Goal: Task Accomplishment & Management: Complete application form

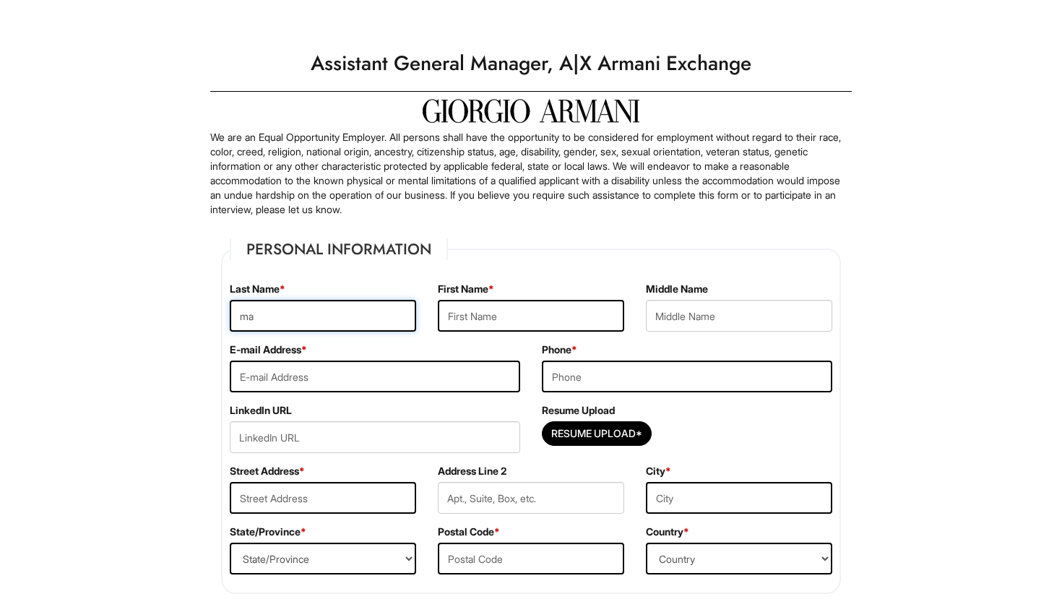
type input "m"
type input "Malaver"
type input "[PERSON_NAME]"
type input "[EMAIL_ADDRESS][DOMAIN_NAME]"
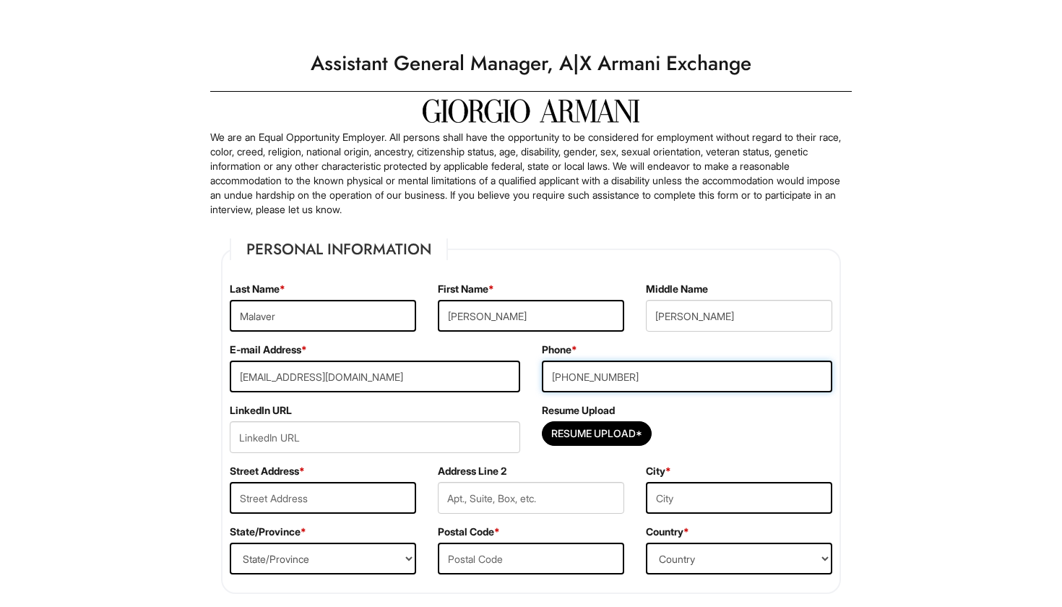
type input "[PHONE_NUMBER]"
click at [399, 436] on input "url" at bounding box center [375, 437] width 290 height 32
paste input "[URL][DOMAIN_NAME][PERSON_NAME]"
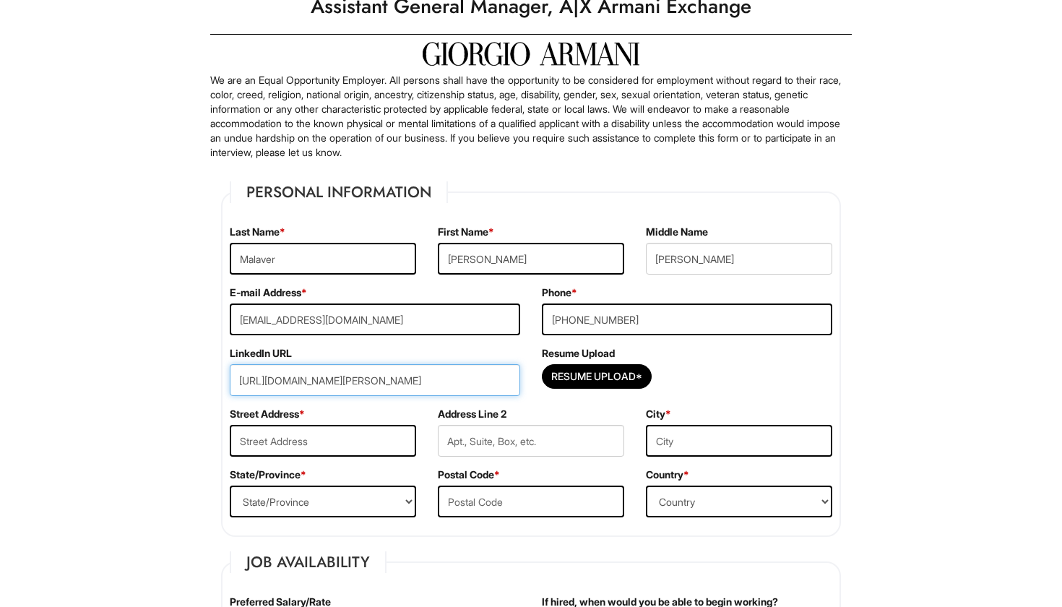
scroll to position [60, 0]
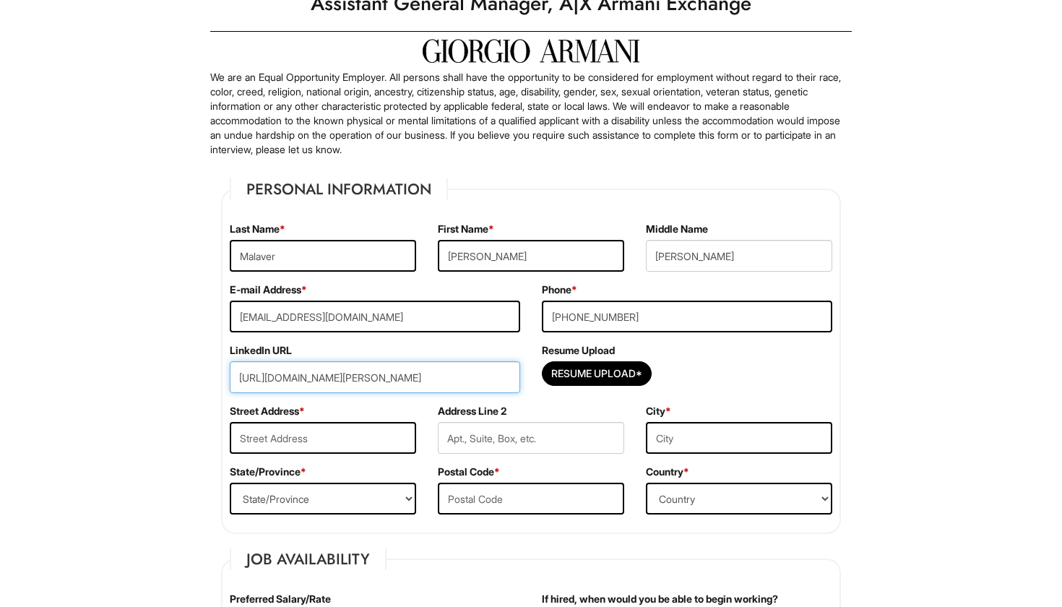
type input "[URL][DOMAIN_NAME][PERSON_NAME]"
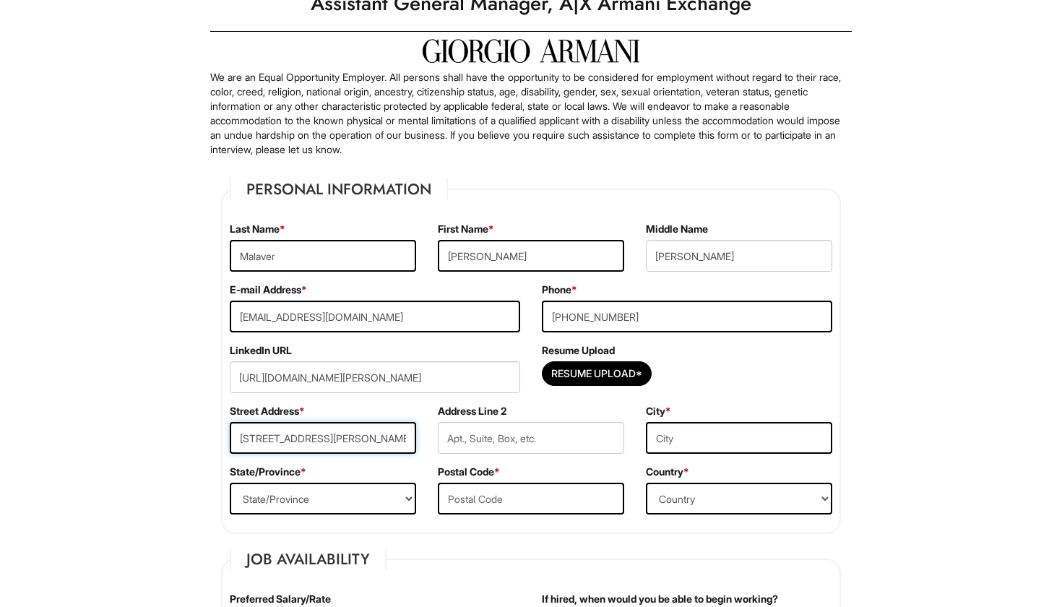
type input "[STREET_ADDRESS][PERSON_NAME]"
select select "FL"
type input "33021"
type input "Hollywood"
select select "[GEOGRAPHIC_DATA]"
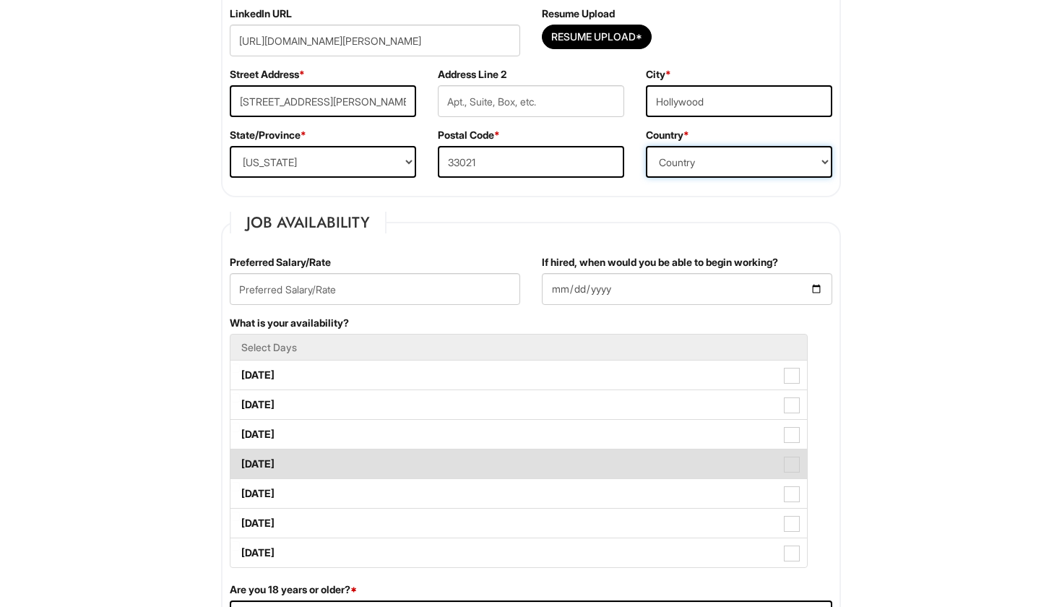
scroll to position [398, 0]
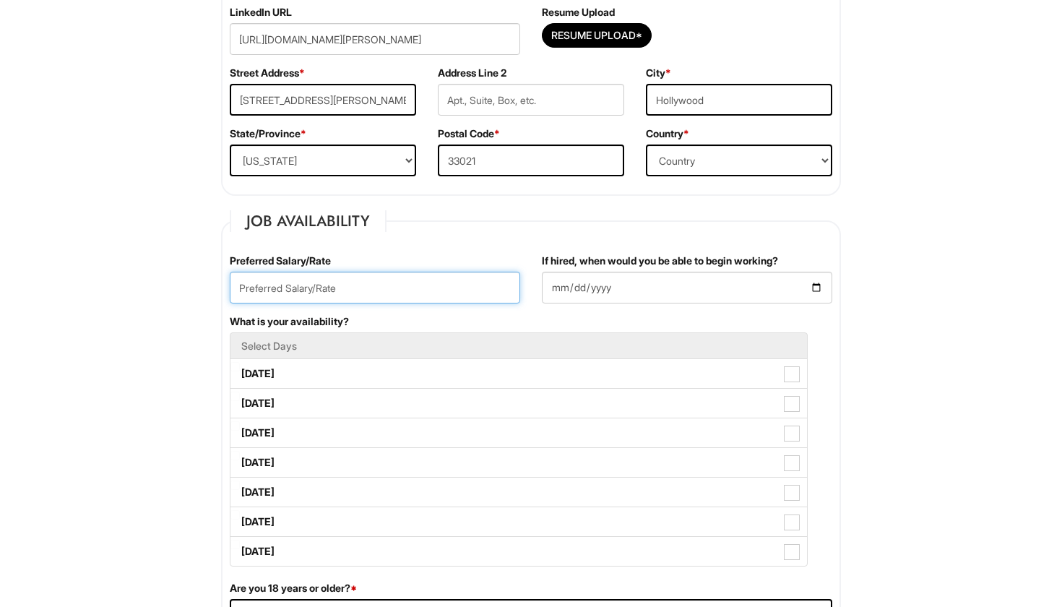
click at [480, 272] on input "text" at bounding box center [375, 288] width 290 height 32
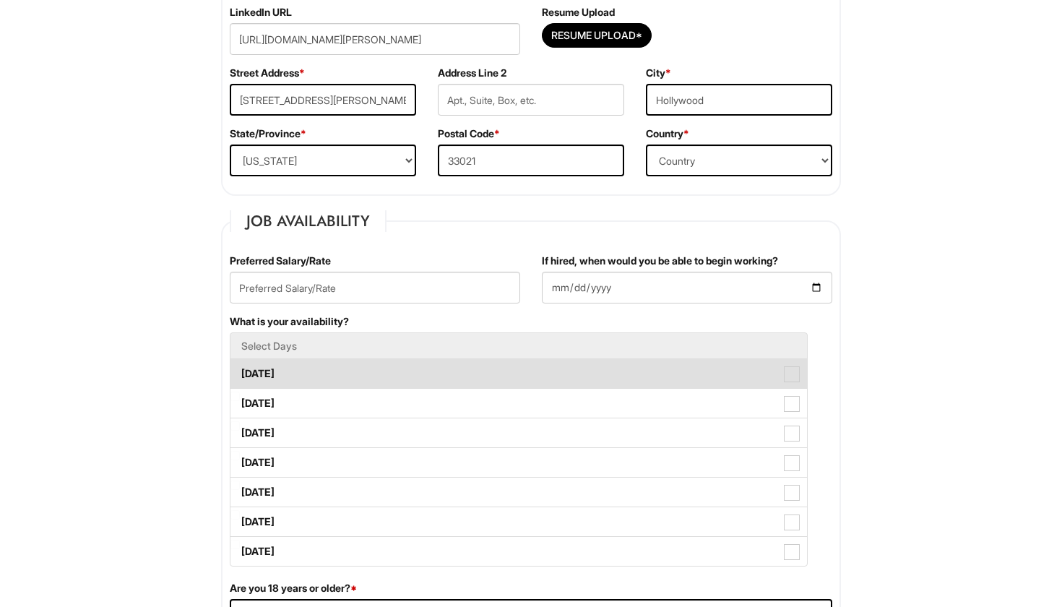
click at [458, 367] on label "[DATE]" at bounding box center [518, 373] width 576 height 29
click at [240, 367] on Available_Monday "[DATE]" at bounding box center [234, 366] width 9 height 9
checkbox Available_Monday "true"
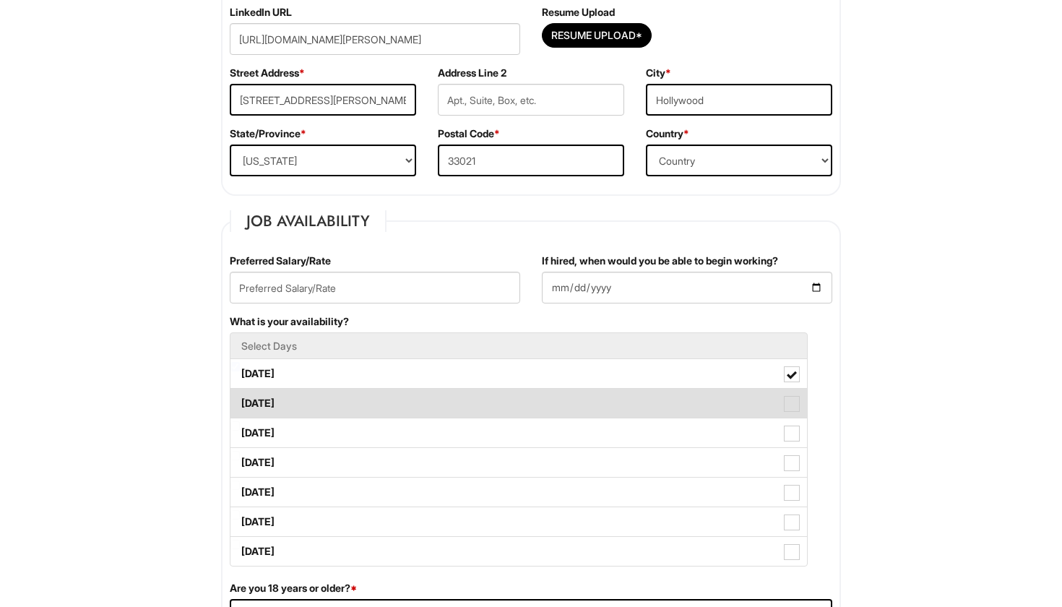
click at [459, 397] on label "[DATE]" at bounding box center [518, 403] width 576 height 29
click at [240, 397] on Available_Tuesday "[DATE]" at bounding box center [234, 396] width 9 height 9
checkbox Available_Tuesday "true"
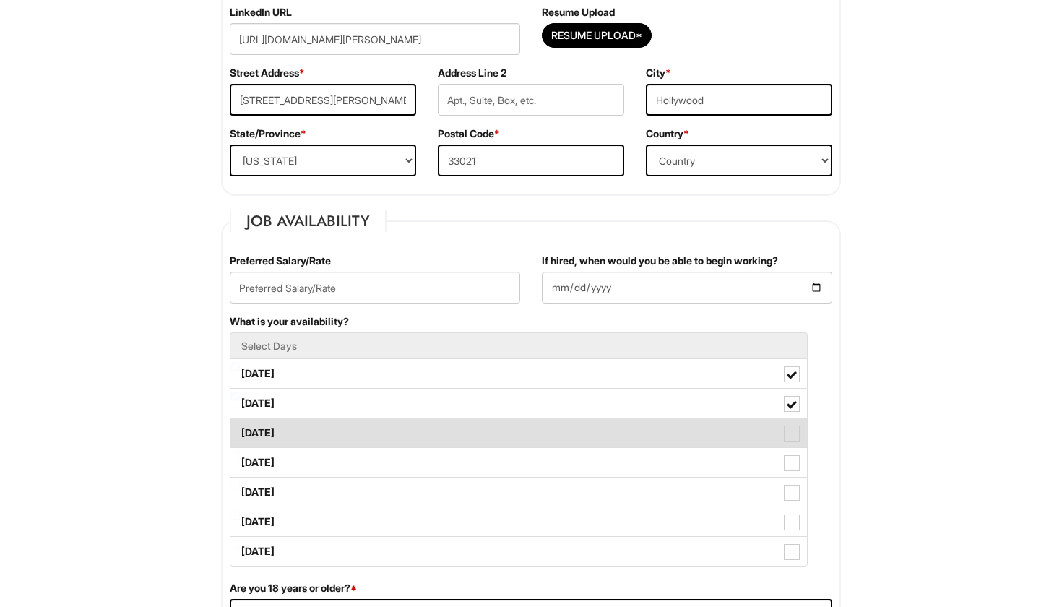
click at [461, 430] on label "[DATE]" at bounding box center [518, 432] width 576 height 29
click at [240, 430] on Available_Wednesday "[DATE]" at bounding box center [234, 425] width 9 height 9
checkbox Available_Wednesday "true"
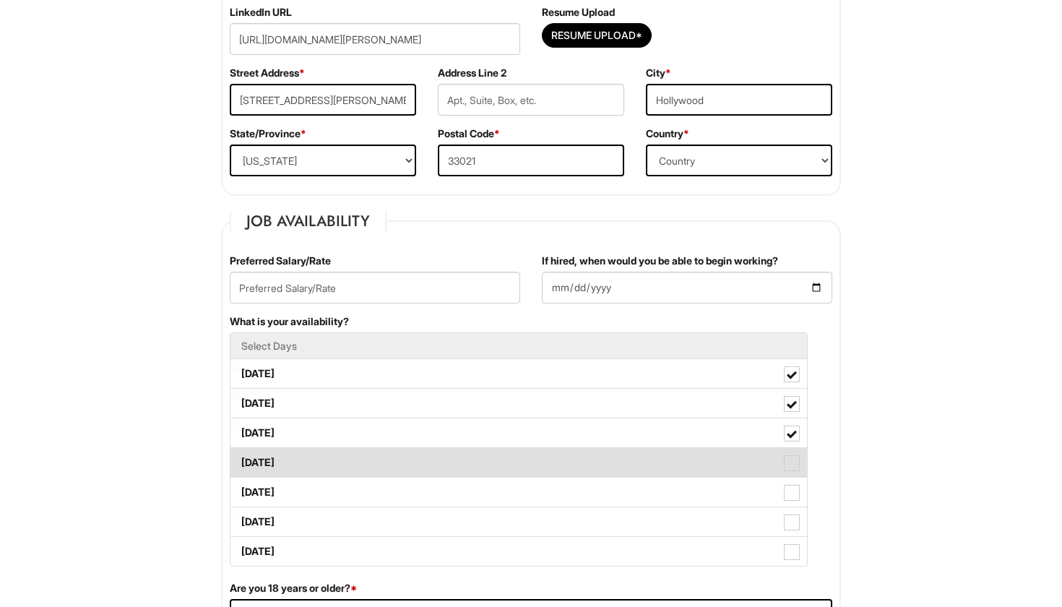
click at [459, 471] on label "[DATE]" at bounding box center [518, 462] width 576 height 29
click at [240, 460] on Available_Thursday "[DATE]" at bounding box center [234, 455] width 9 height 9
checkbox Available_Thursday "true"
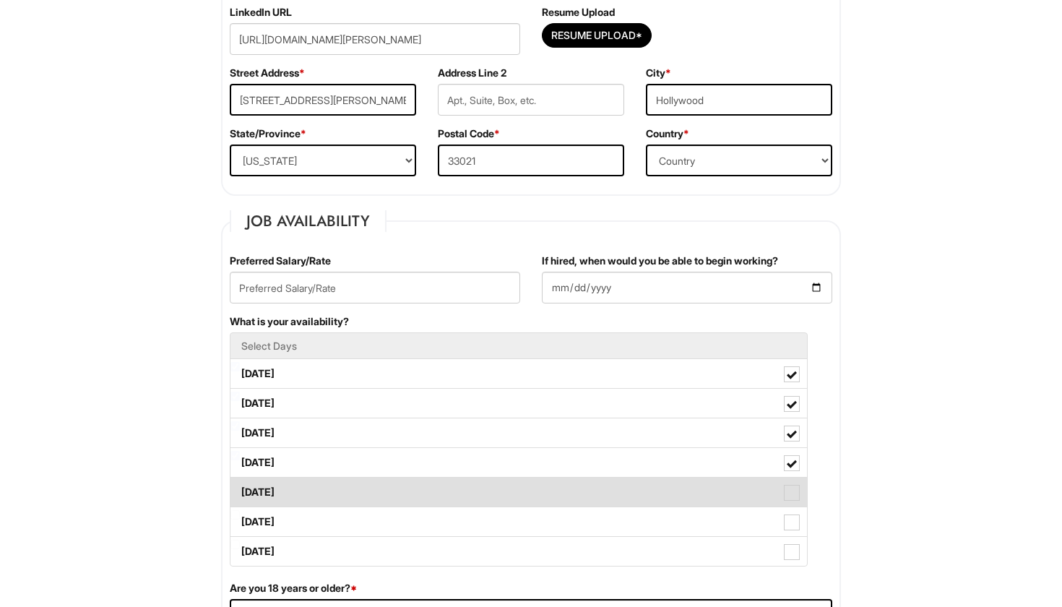
click at [458, 491] on label "[DATE]" at bounding box center [518, 492] width 576 height 29
click at [240, 490] on Available_Friday "[DATE]" at bounding box center [234, 484] width 9 height 9
checkbox Available_Friday "true"
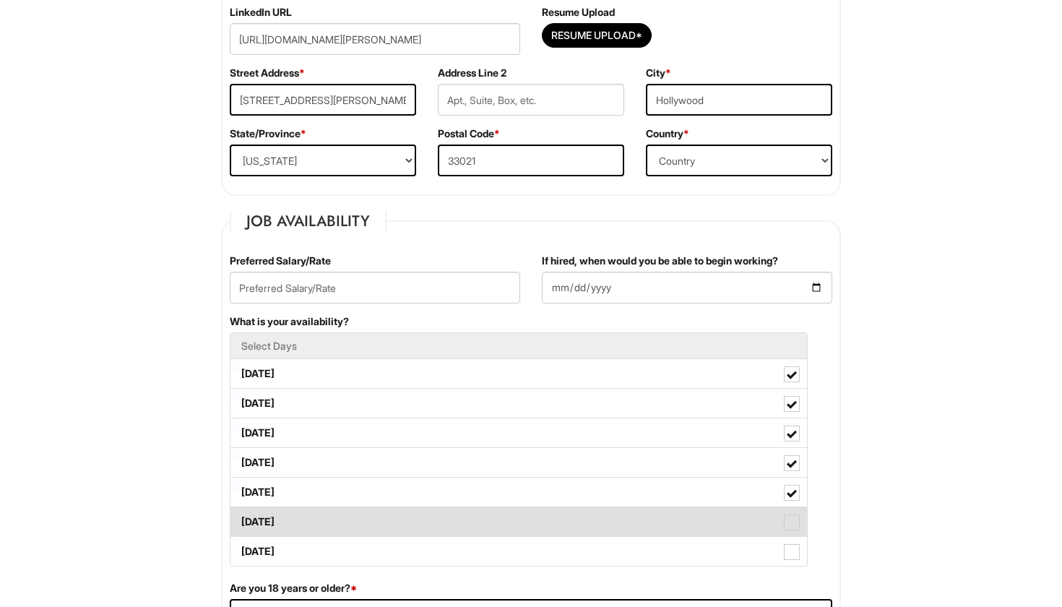
click at [458, 521] on label "[DATE]" at bounding box center [518, 521] width 576 height 29
click at [240, 519] on Available_Saturday "[DATE]" at bounding box center [234, 514] width 9 height 9
checkbox Available_Saturday "true"
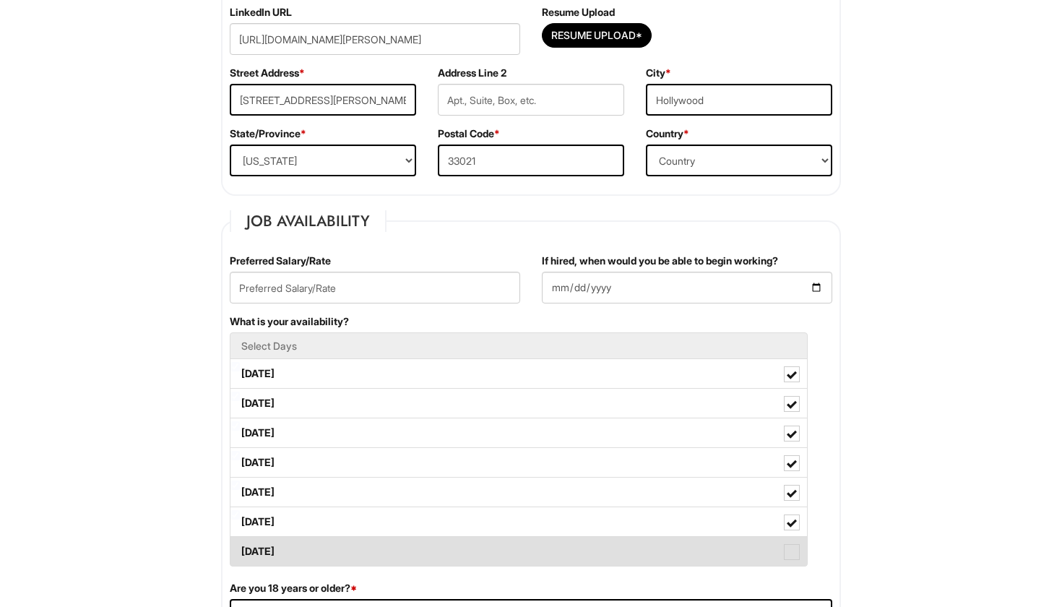
click at [454, 547] on label "[DATE]" at bounding box center [518, 551] width 576 height 29
click at [240, 547] on Available_Sunday "[DATE]" at bounding box center [234, 544] width 9 height 9
checkbox Available_Sunday "true"
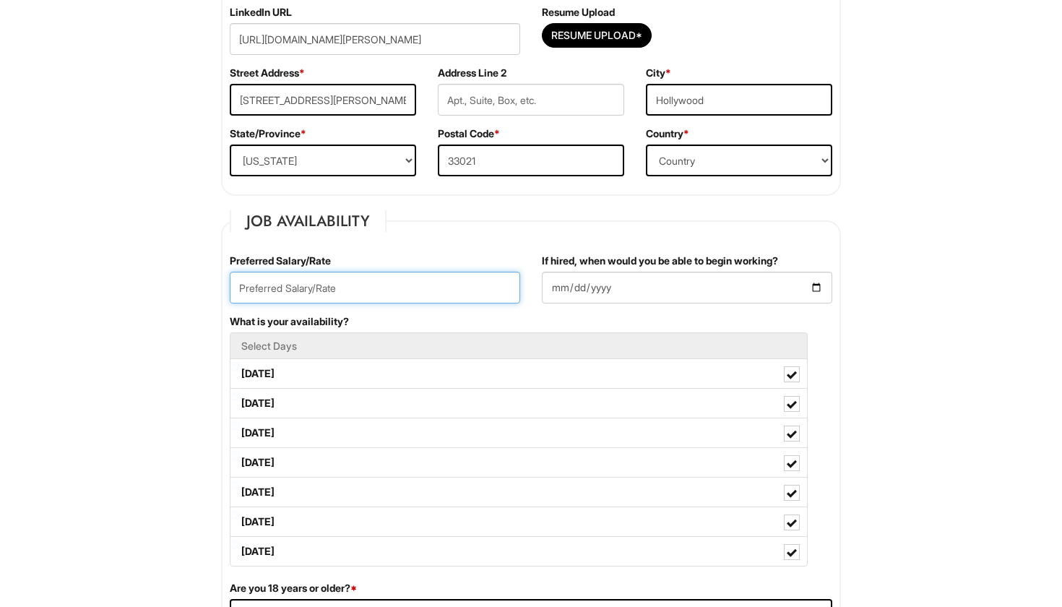
click at [398, 289] on input "text" at bounding box center [375, 288] width 290 height 32
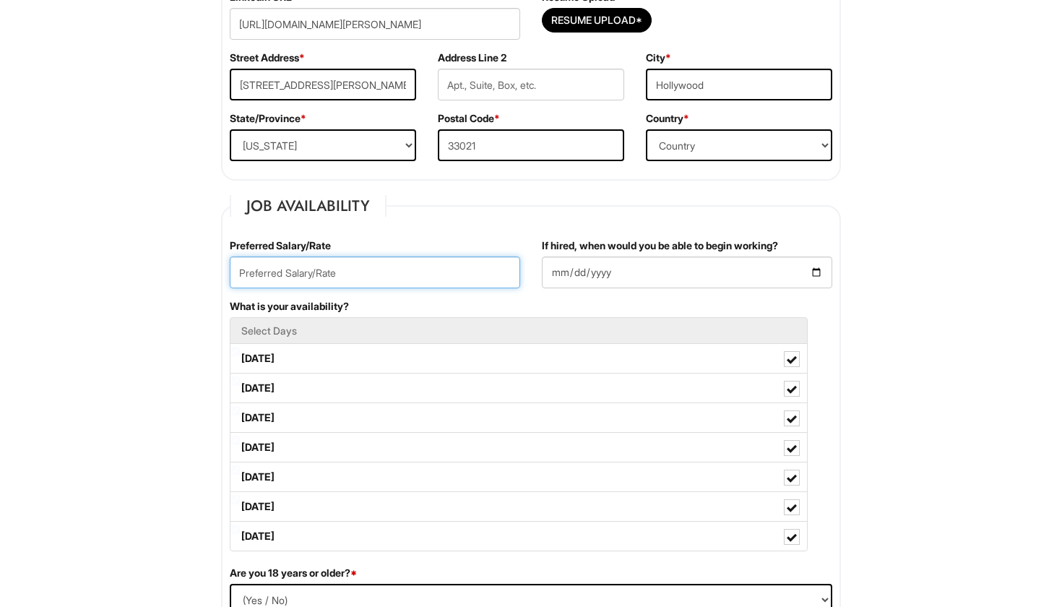
scroll to position [414, 0]
type input "2"
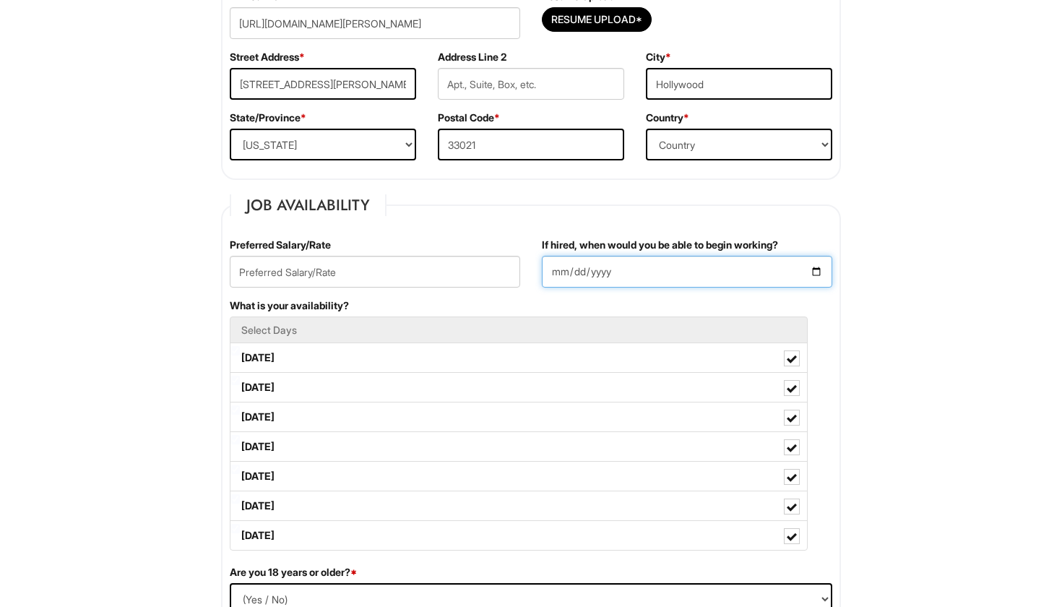
click at [557, 275] on input "If hired, when would you be able to begin working?" at bounding box center [687, 272] width 290 height 32
type input "[DATE]"
click at [664, 291] on div "If hired, when would you be able to begin working? [DATE]" at bounding box center [687, 268] width 312 height 61
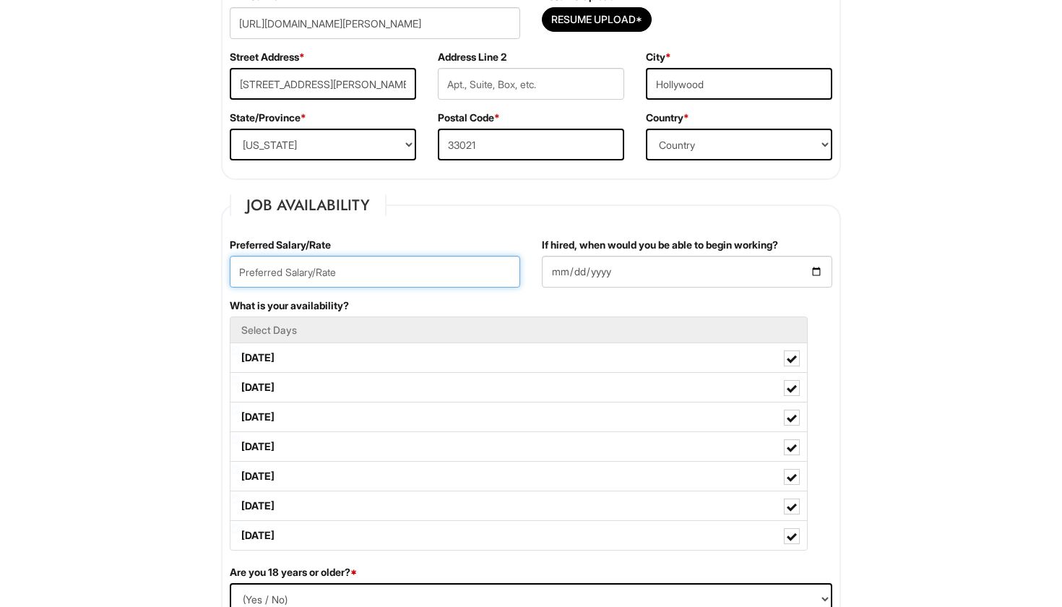
click at [346, 269] on input "text" at bounding box center [375, 272] width 290 height 32
type input "2"
click at [415, 267] on input "text" at bounding box center [375, 272] width 290 height 32
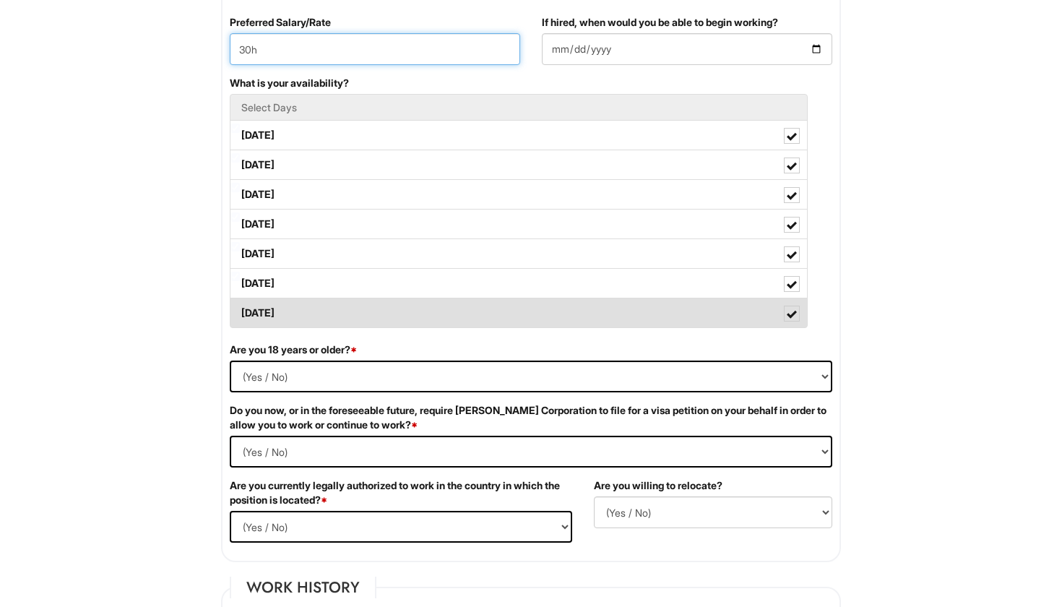
scroll to position [648, 0]
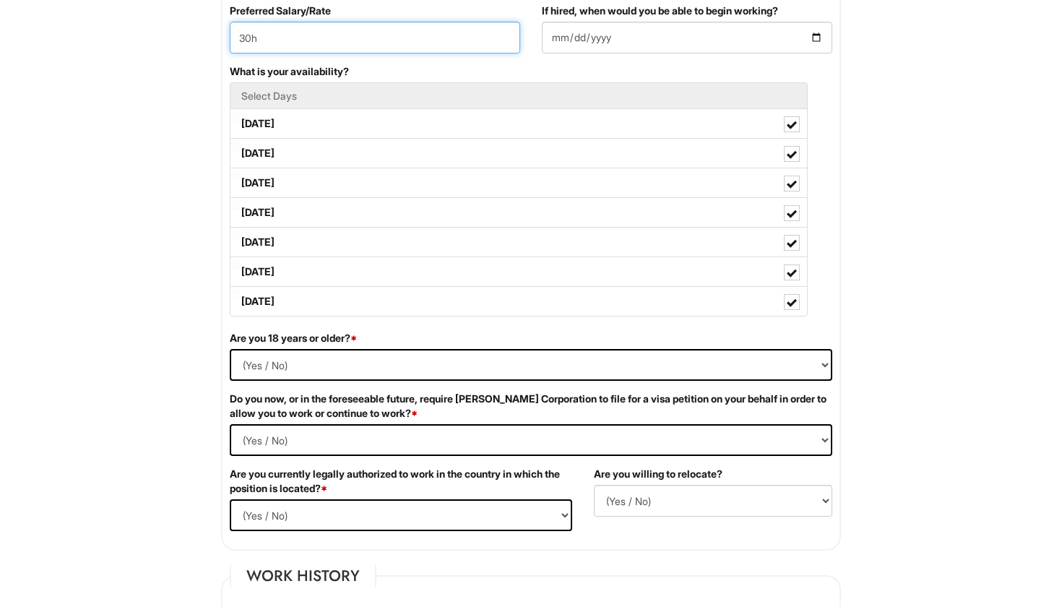
type input "30h"
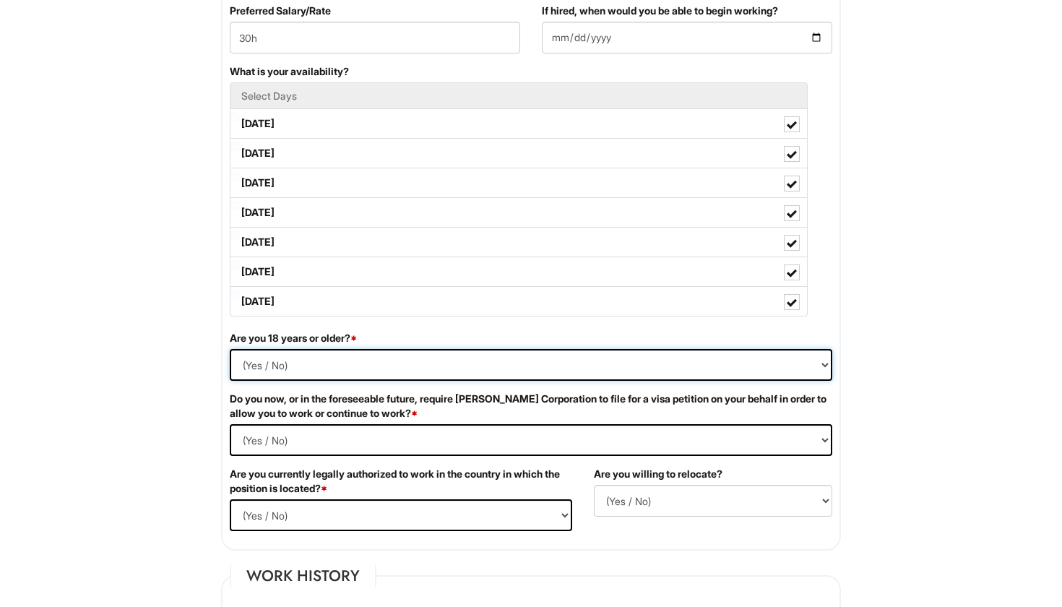
select select "Yes"
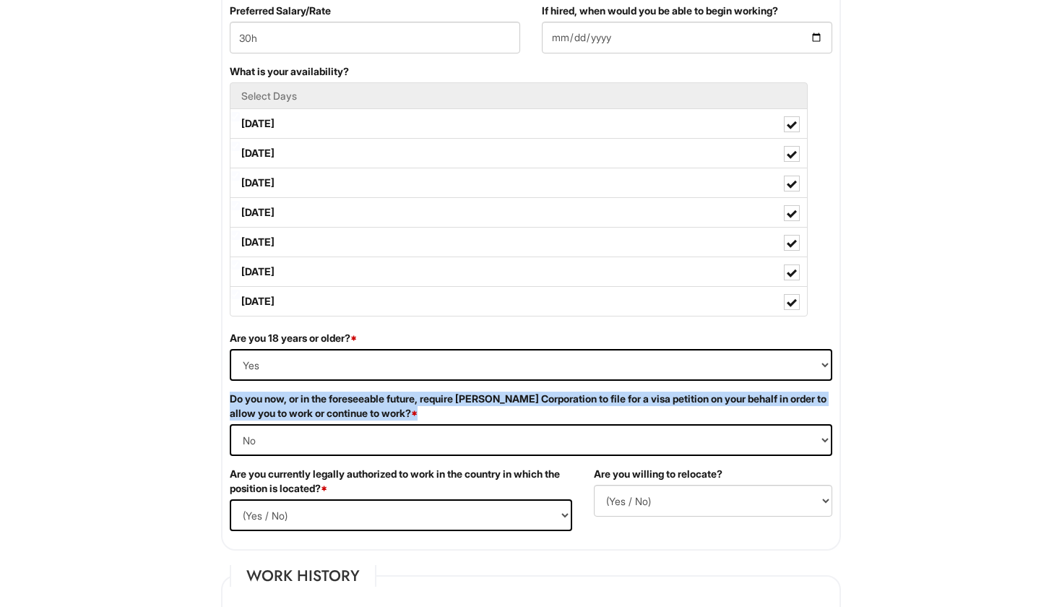
drag, startPoint x: 470, startPoint y: 412, endPoint x: 202, endPoint y: 405, distance: 268.8
copy label "Do you now, or in the foreseeable future, require [PERSON_NAME] Corporation to …"
select Required "Yes"
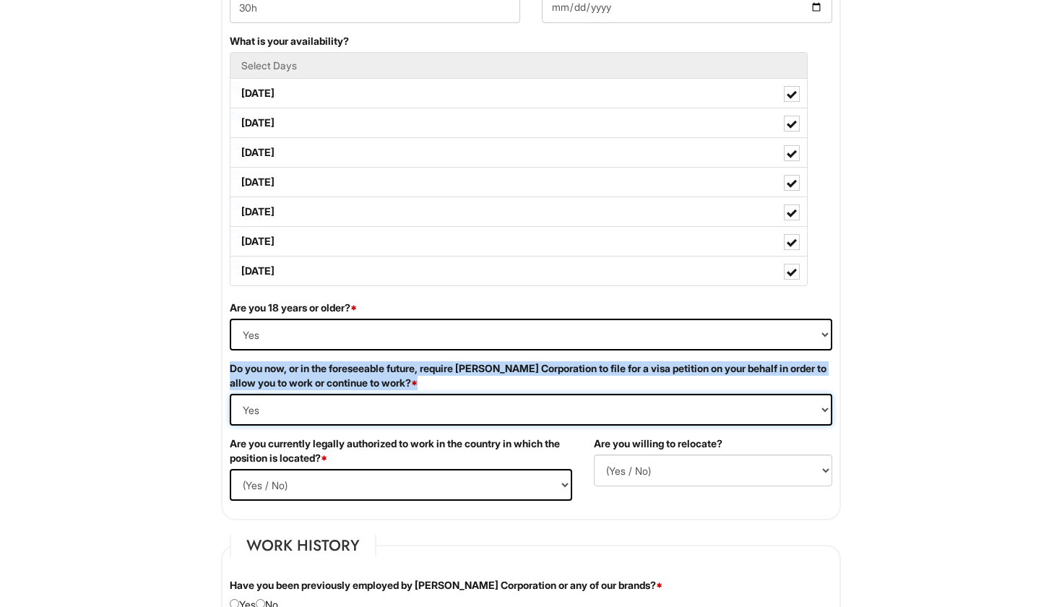
scroll to position [681, 0]
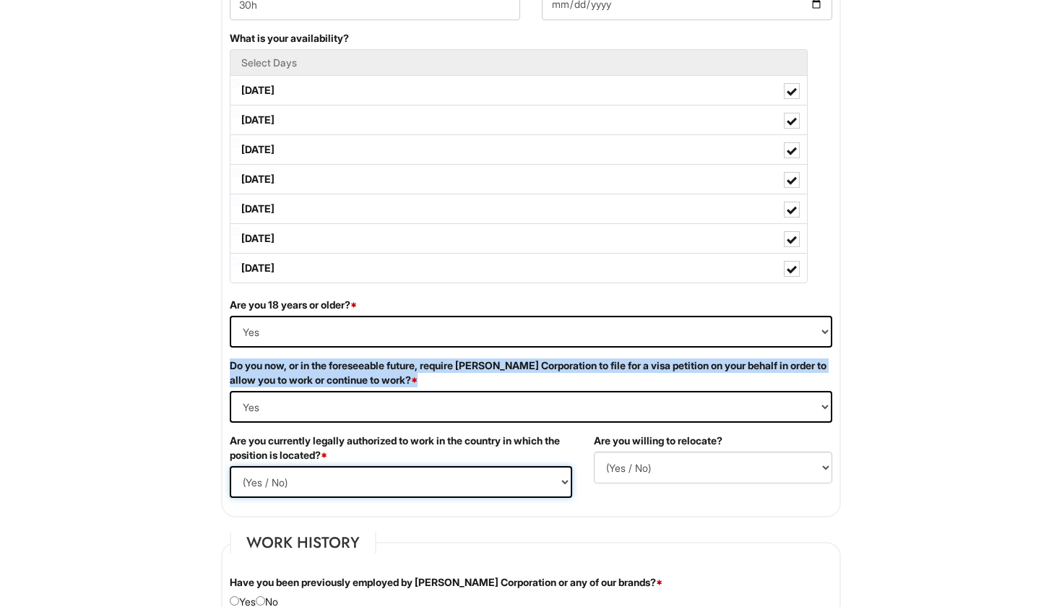
select select "Yes"
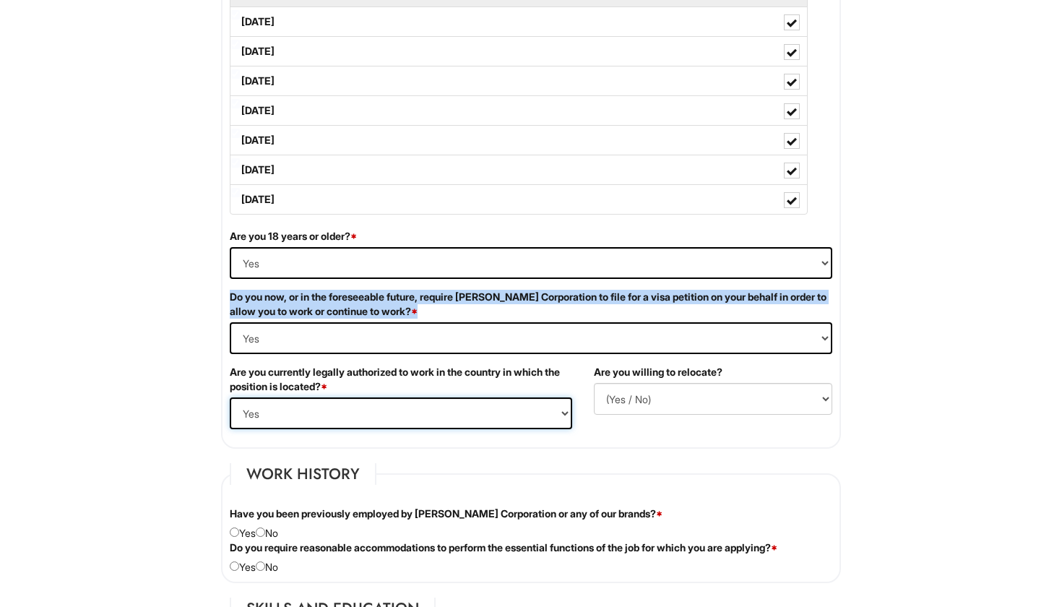
scroll to position [752, 0]
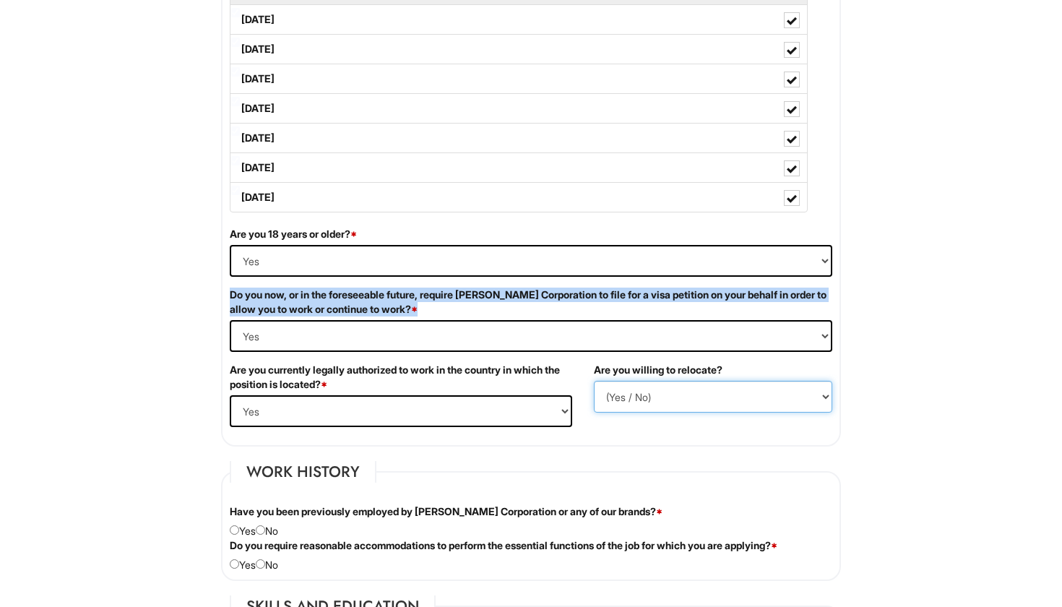
select select "N"
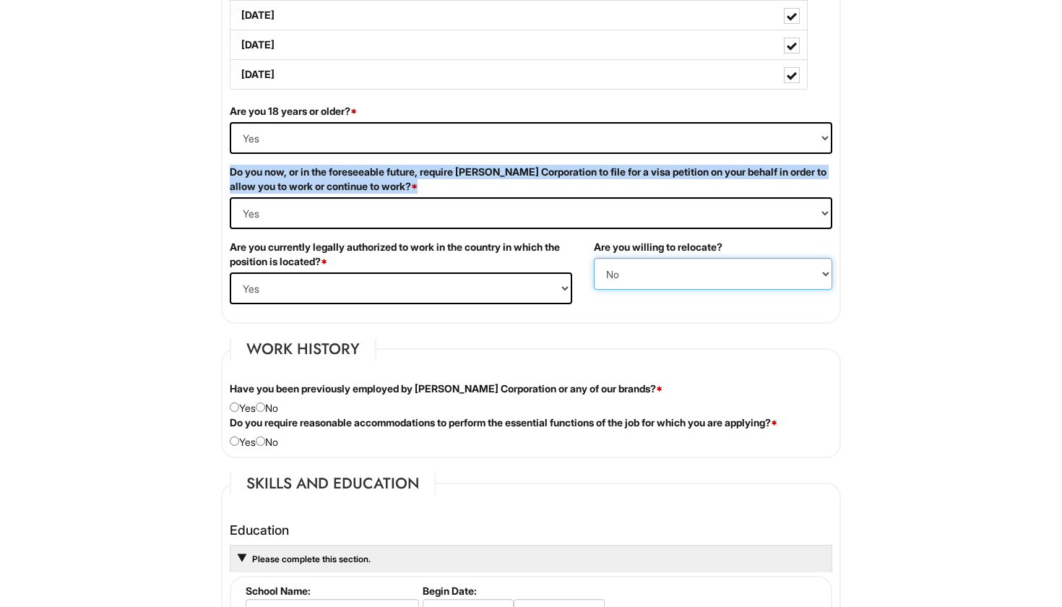
scroll to position [877, 0]
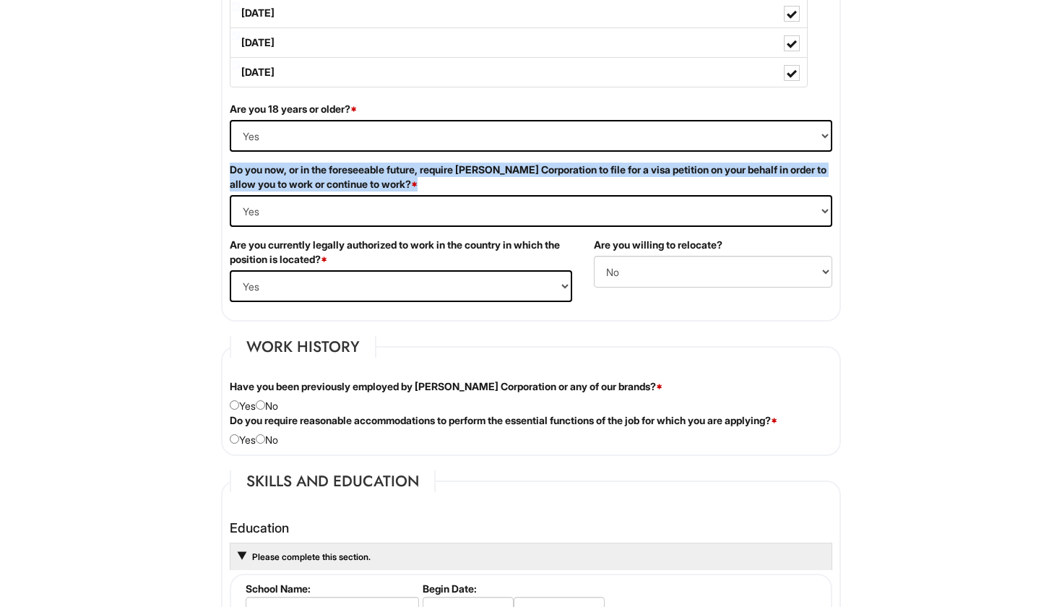
click at [265, 404] on input "radio" at bounding box center [260, 404] width 9 height 9
radio input "true"
click at [265, 439] on input "radio" at bounding box center [260, 438] width 9 height 9
radio input "true"
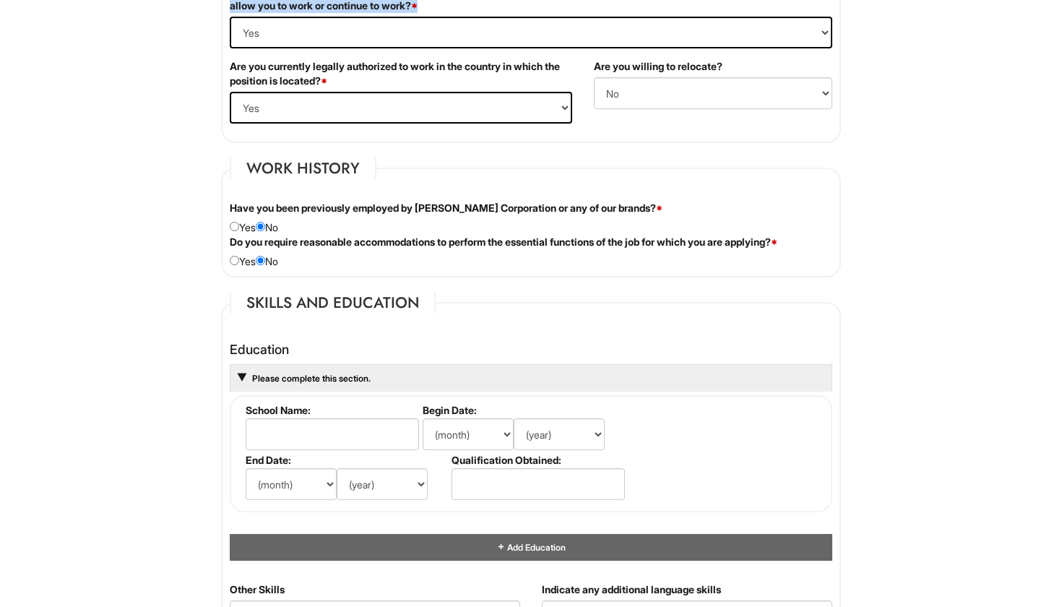
scroll to position [1056, 0]
click at [400, 431] on input "text" at bounding box center [332, 434] width 173 height 32
click at [357, 431] on input "text" at bounding box center [332, 434] width 173 height 32
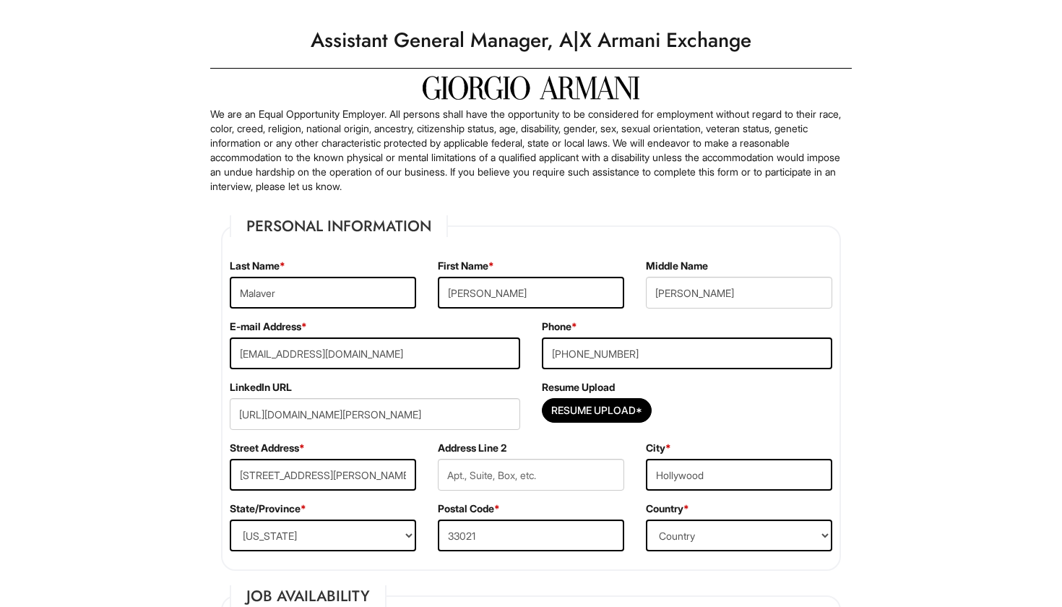
scroll to position [1183, 0]
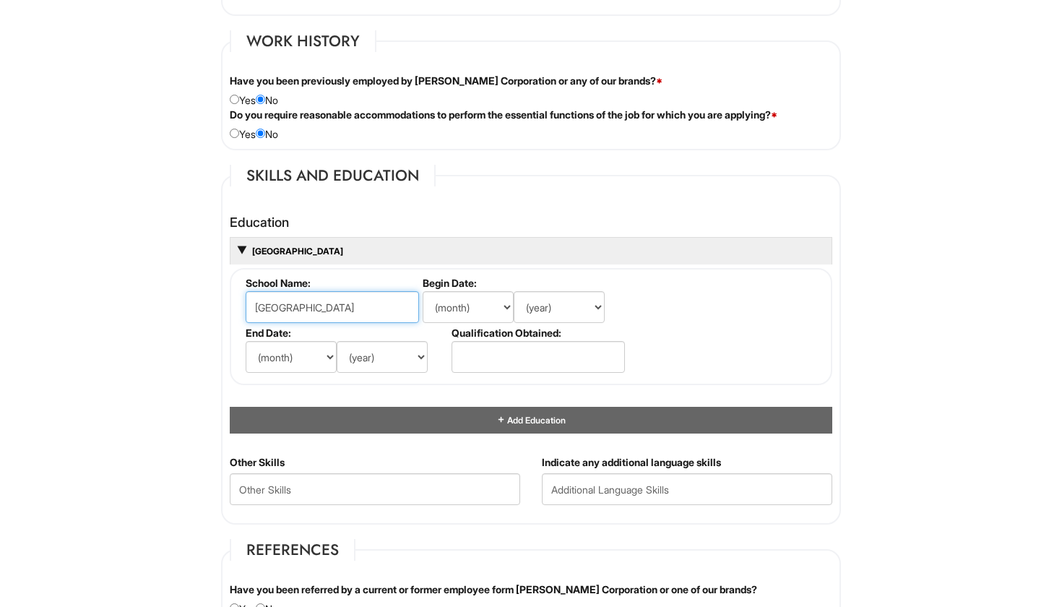
type input "[GEOGRAPHIC_DATA]"
select select "8"
select select "2023"
select select "6"
select select "2025"
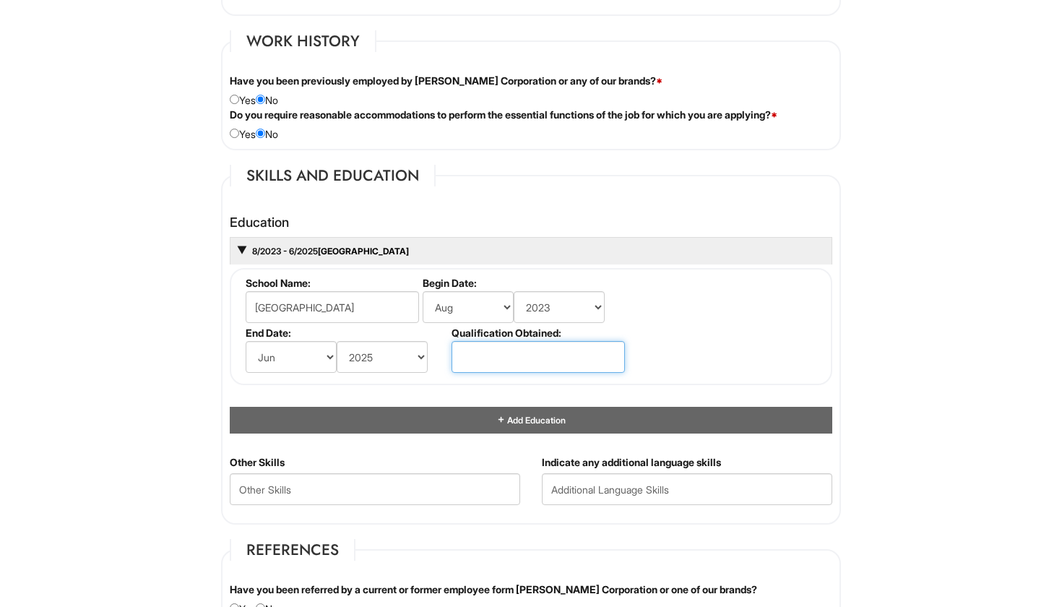
click at [488, 354] on input "text" at bounding box center [537, 357] width 173 height 32
type input "A"
paste input ": Associate Degree in Business Administration"
type input ": Associate Degree in Business Administration"
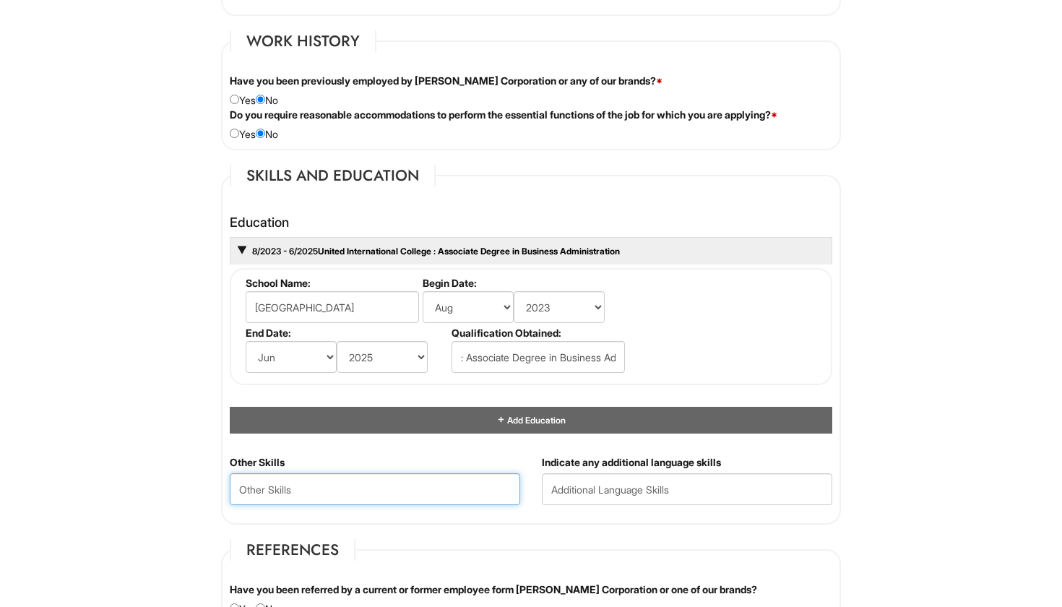
click at [320, 486] on Skills "text" at bounding box center [375, 489] width 290 height 32
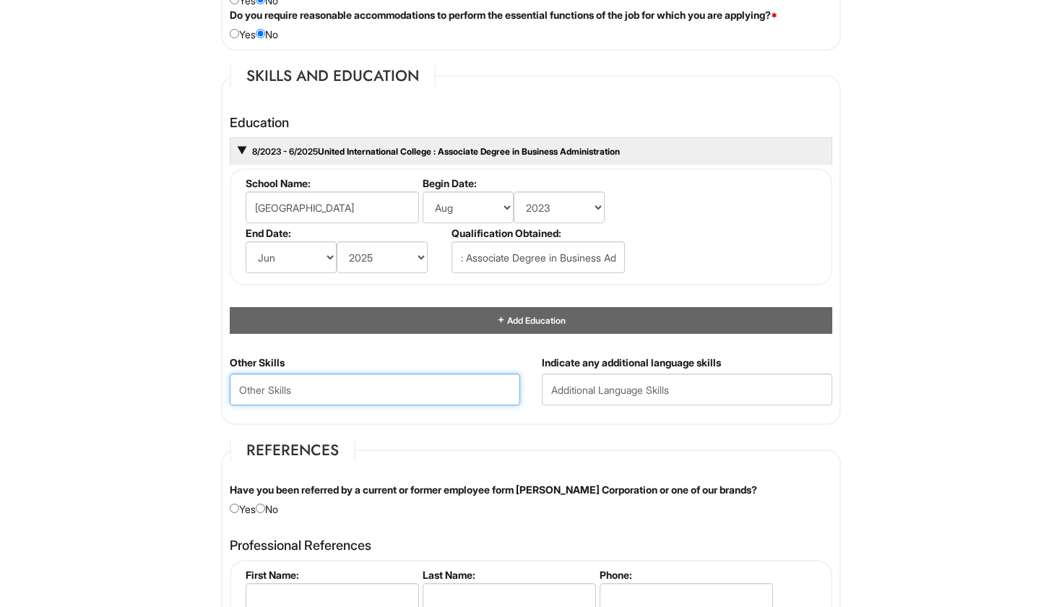
scroll to position [1288, 0]
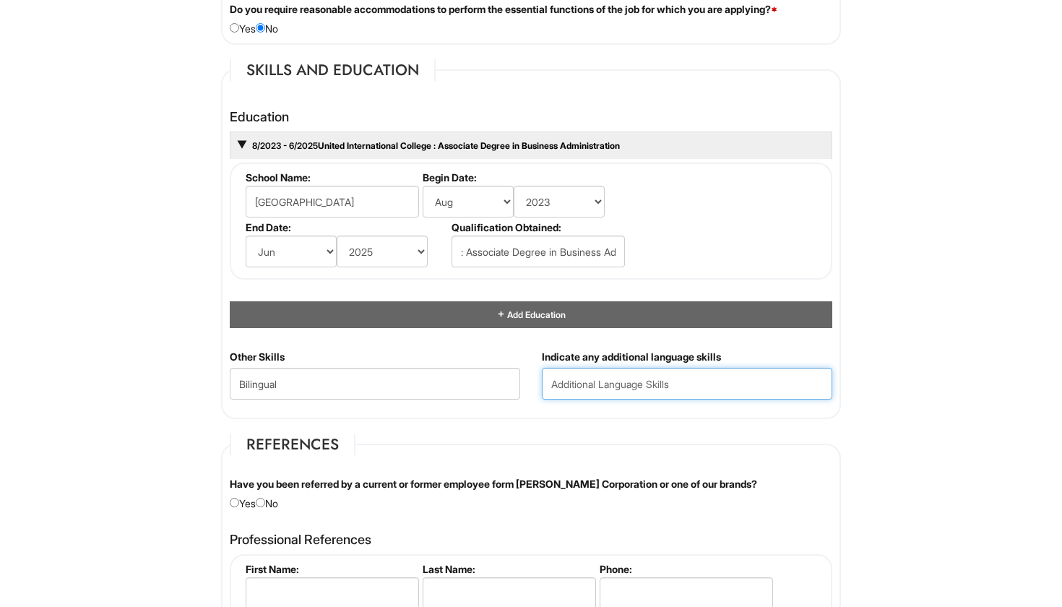
click at [631, 388] on input "text" at bounding box center [687, 384] width 290 height 32
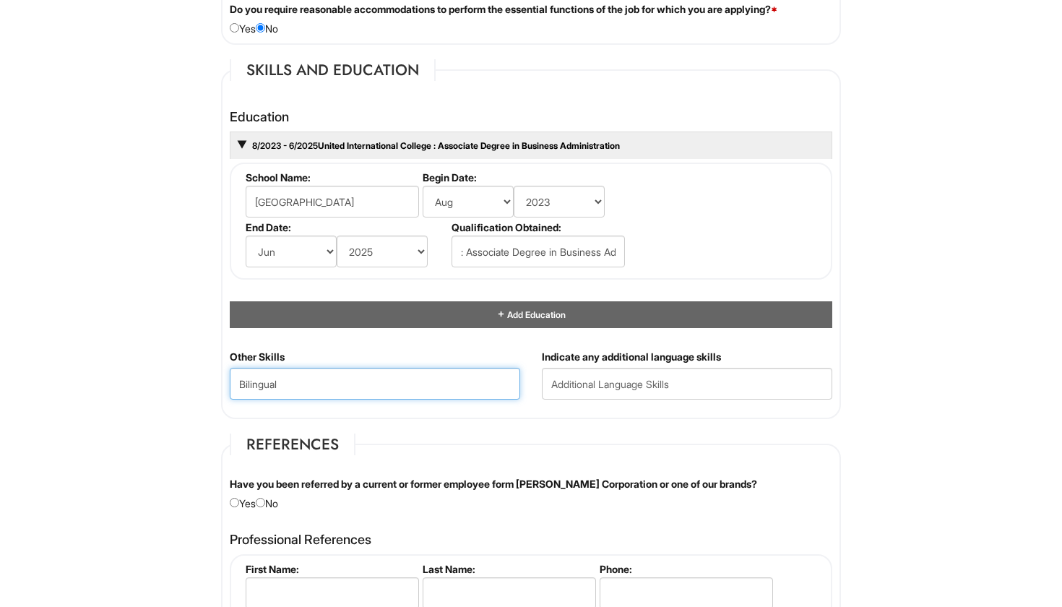
click at [459, 384] on Skills "Bilingual" at bounding box center [375, 384] width 290 height 32
type Skills "B"
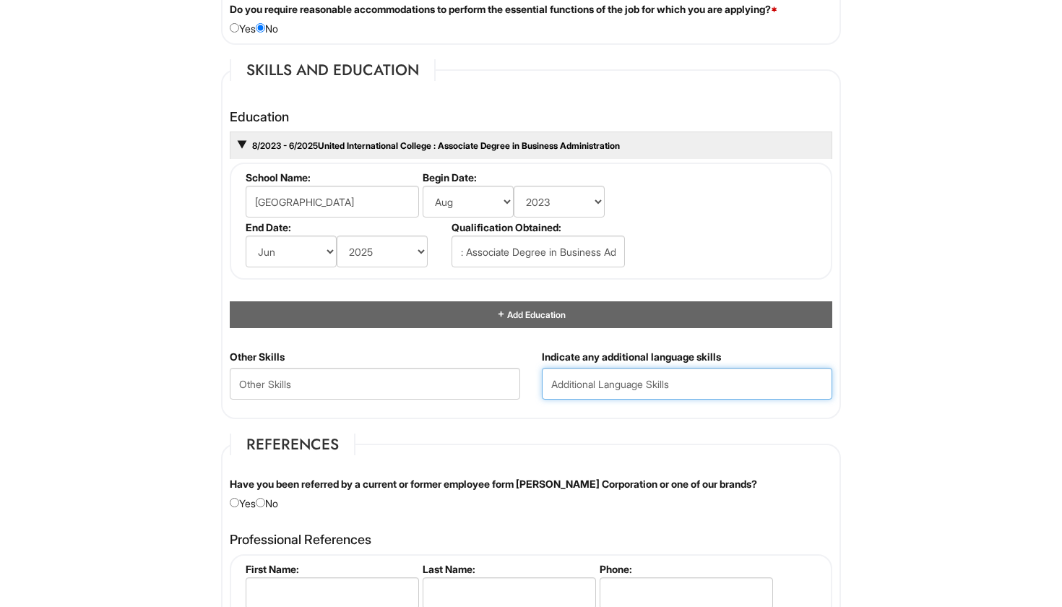
click at [557, 379] on input "text" at bounding box center [687, 384] width 290 height 32
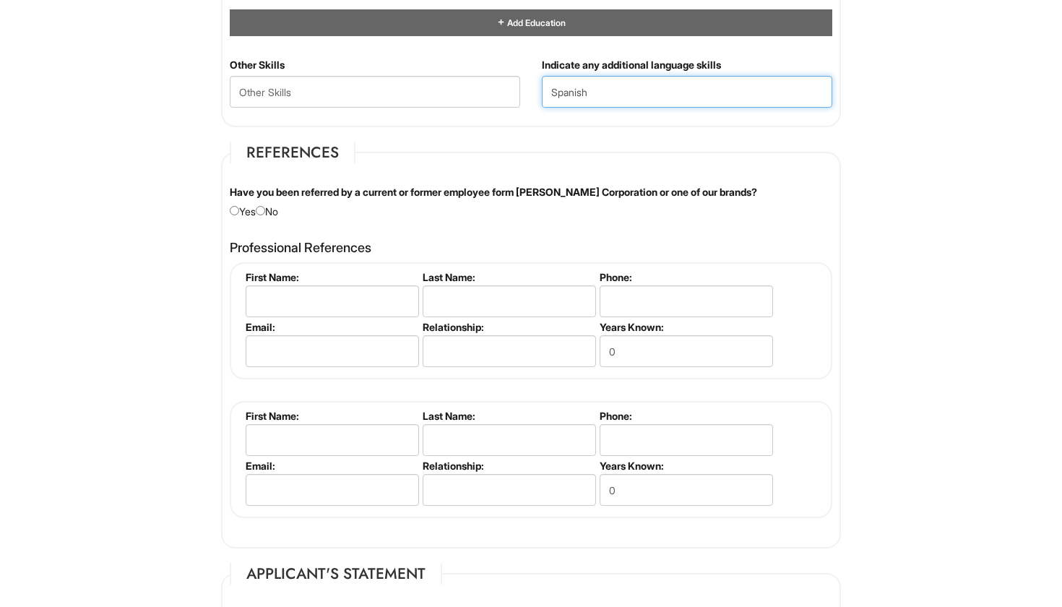
scroll to position [1582, 0]
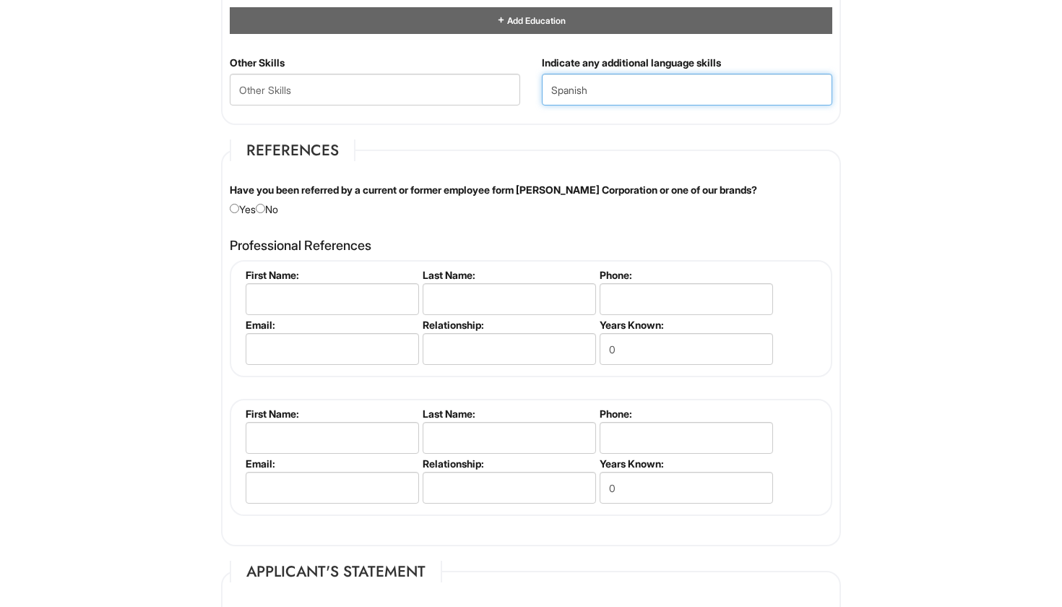
type input "Spanish"
click at [265, 204] on input "radio" at bounding box center [260, 208] width 9 height 9
radio input "true"
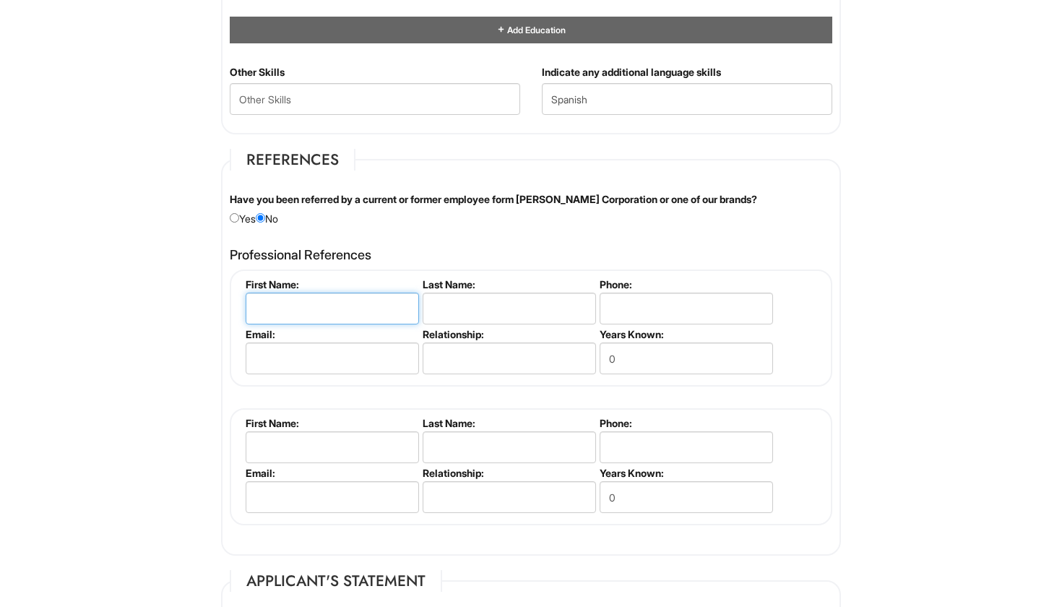
scroll to position [1573, 0]
type input "[PERSON_NAME]"
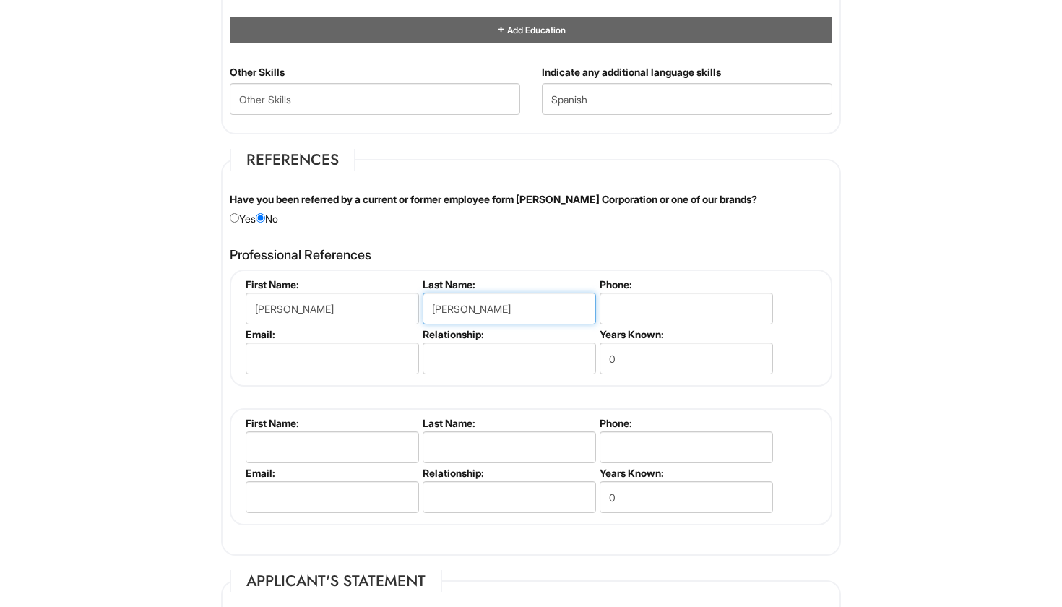
type input "[PERSON_NAME]"
paste input "[PHONE_NUMBER]‬"
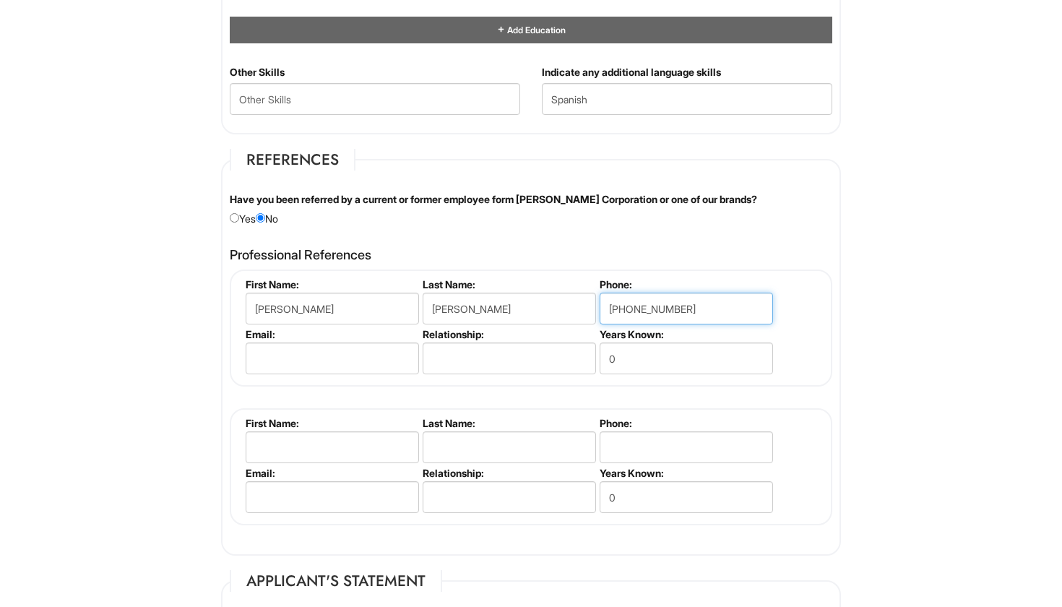
type input "[PHONE_NUMBER]‬"
paste input "[EMAIL_ADDRESS][DOMAIN_NAME]"
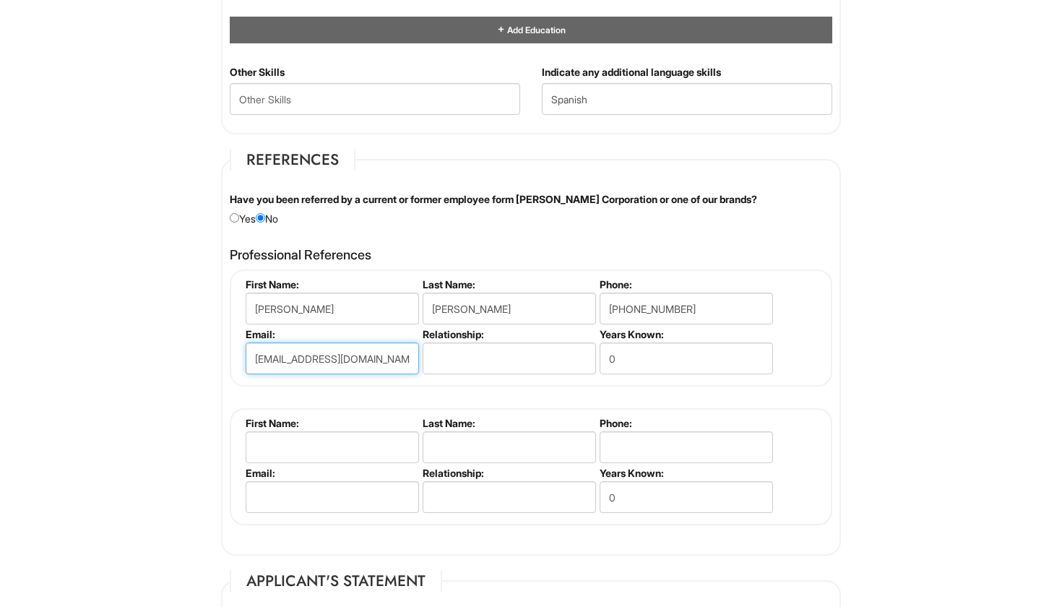
type input "[EMAIL_ADDRESS][DOMAIN_NAME]"
click at [478, 355] on input "text" at bounding box center [509, 358] width 173 height 32
type input "Friend"
click at [628, 353] on input "0" at bounding box center [686, 358] width 173 height 32
type input "0"
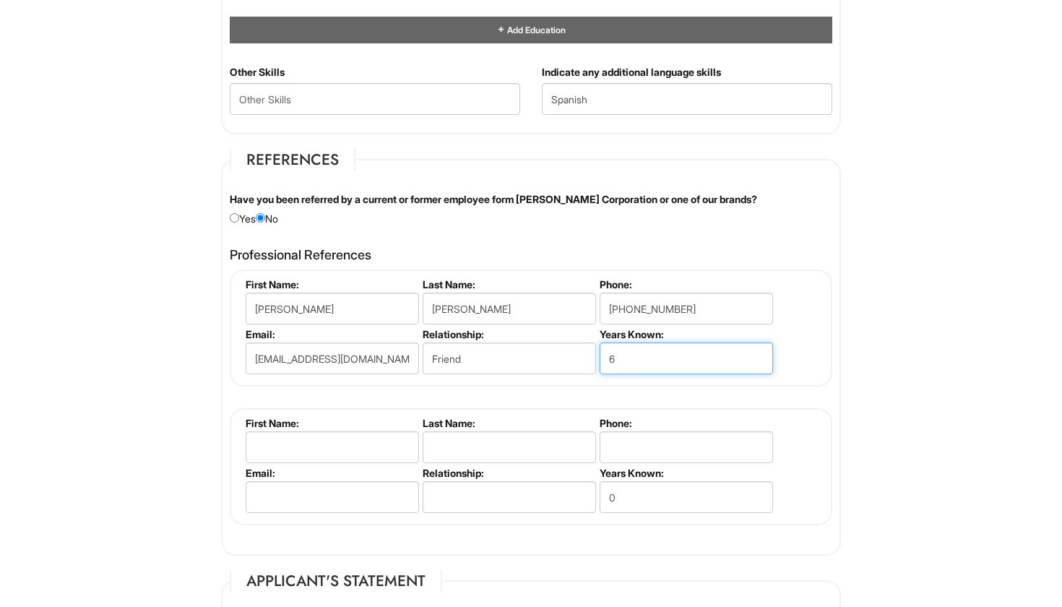
type input "6"
type input "Jack"
type input "Rose"
paste input "[PHONE_NUMBER]"
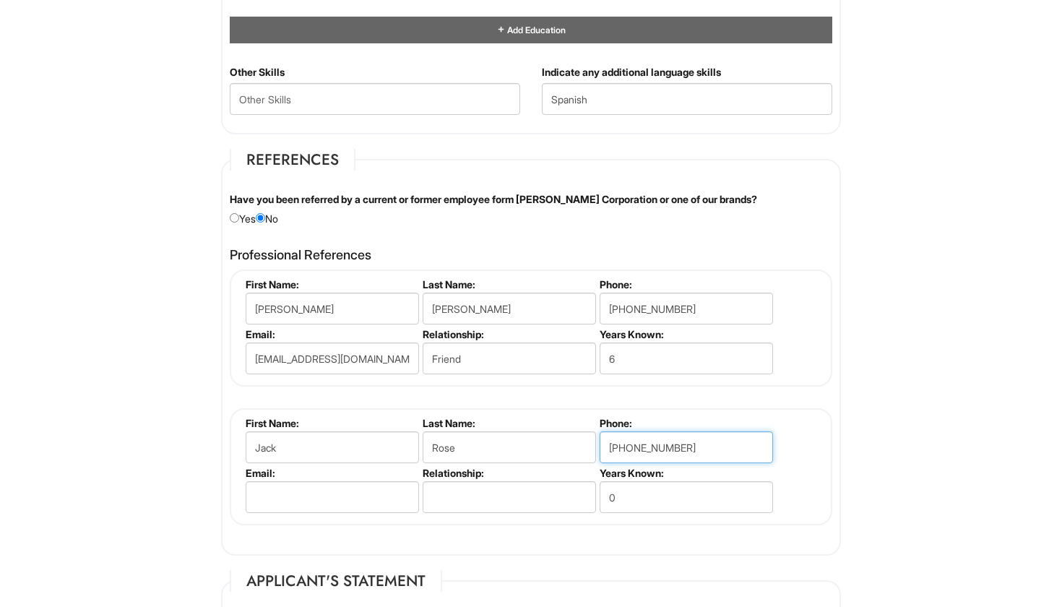
type input "[PHONE_NUMBER]"
click at [283, 482] on input "email" at bounding box center [332, 497] width 173 height 32
paste input "[EMAIL_ADDRESS][DOMAIN_NAME]"
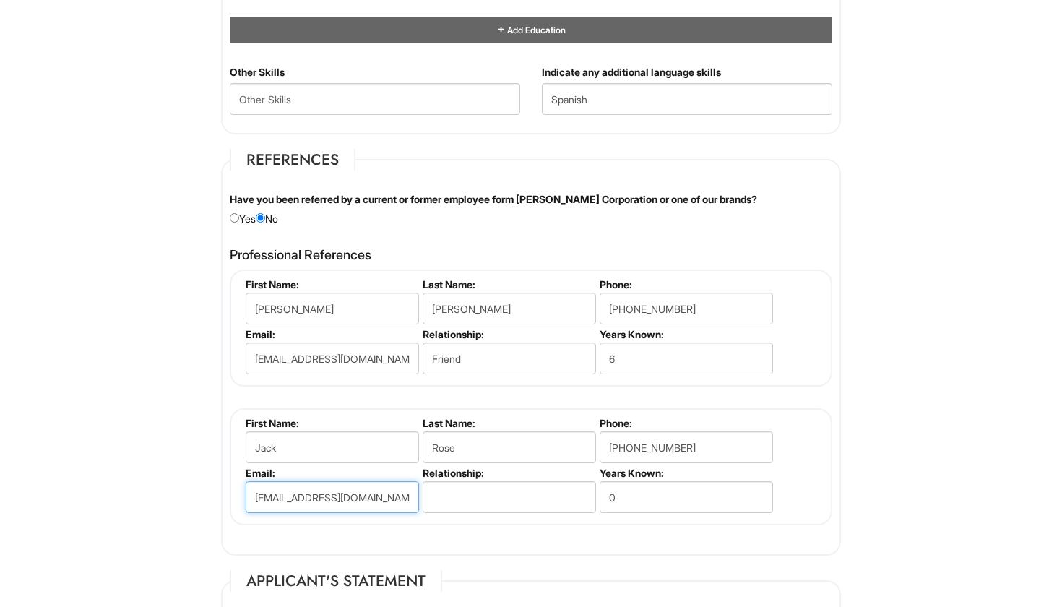
type input "[EMAIL_ADDRESS][DOMAIN_NAME]"
click at [455, 491] on input "text" at bounding box center [509, 497] width 173 height 32
type input "Friend"
click at [623, 486] on input "0" at bounding box center [686, 497] width 173 height 32
type input "3"
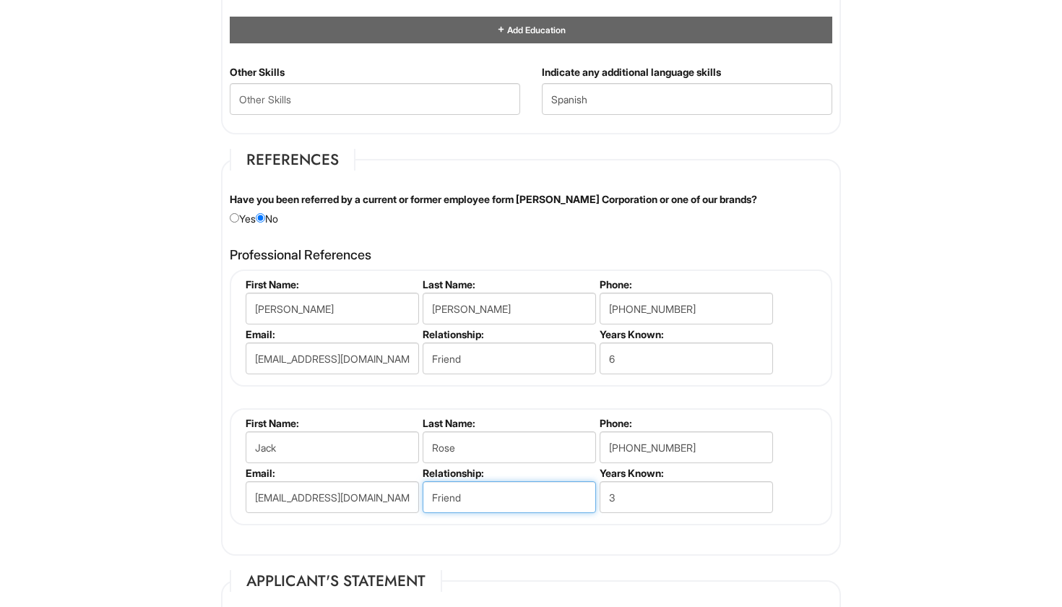
click at [567, 490] on input "Friend" at bounding box center [509, 497] width 173 height 32
type input "F"
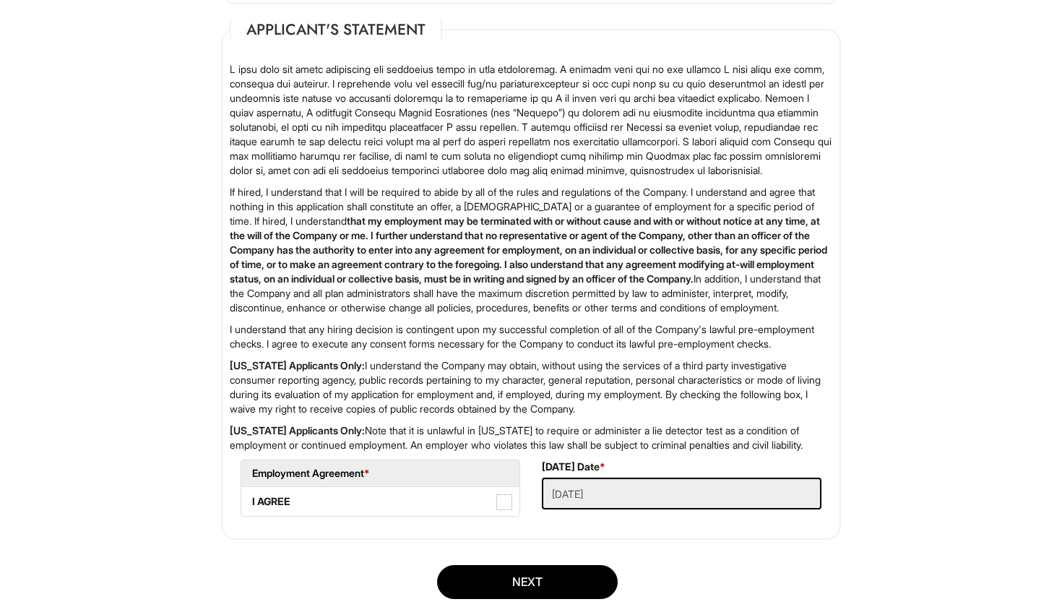
scroll to position [2124, 0]
type input "Professor"
drag, startPoint x: 356, startPoint y: 332, endPoint x: 211, endPoint y: 204, distance: 193.5
copy p "If hired, I understand that I will be required to abide by all of the rules and…"
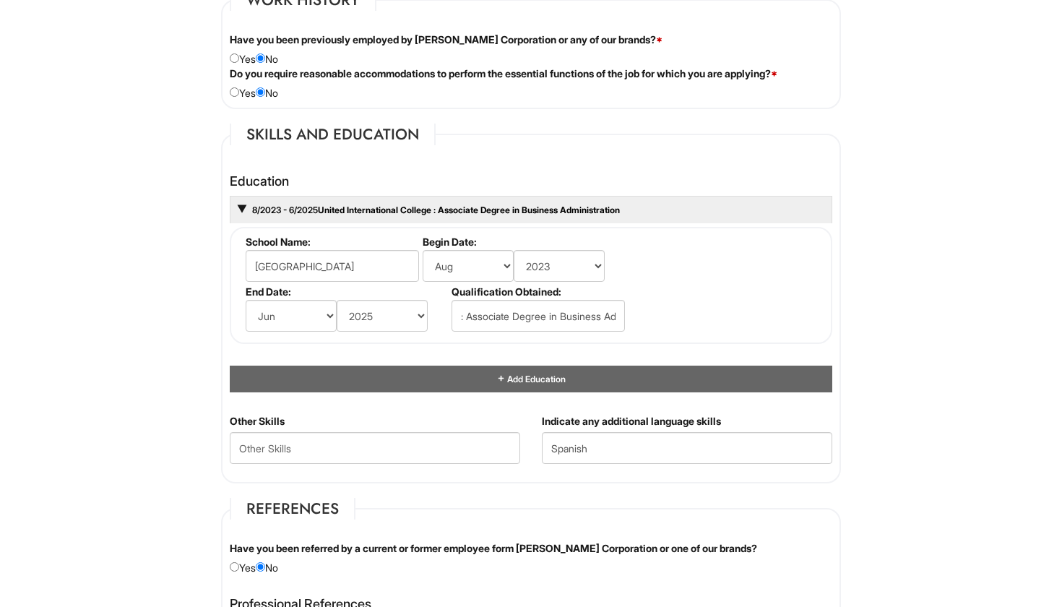
scroll to position [1224, 0]
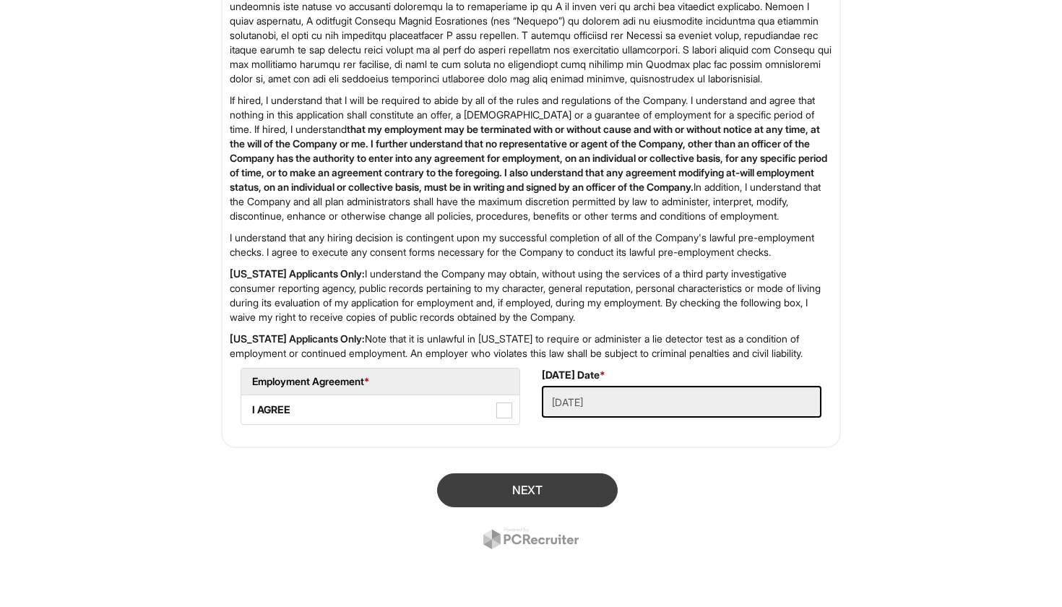
click at [570, 493] on button "Next" at bounding box center [527, 490] width 181 height 34
